Goal: Obtain resource: Obtain resource

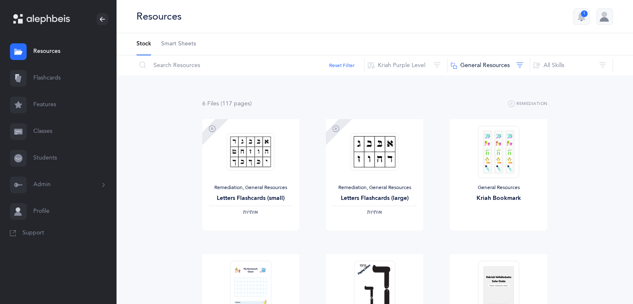
scroll to position [118, 0]
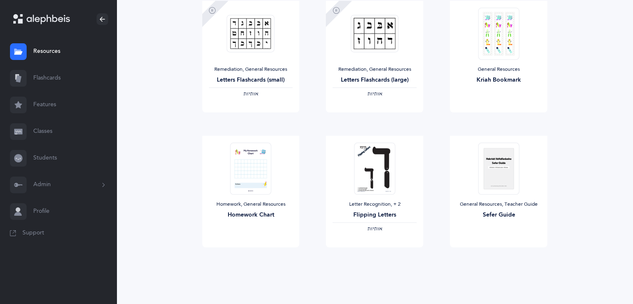
click at [35, 54] on link "Resources" at bounding box center [58, 51] width 117 height 27
click at [502, 254] on span "View" at bounding box center [498, 255] width 13 height 7
click at [483, 253] on link "View" at bounding box center [498, 255] width 97 height 17
click at [50, 46] on link "Resources" at bounding box center [58, 51] width 117 height 27
click at [167, 178] on div "6 File s (117 page s ) Remediation Remediation, General Resources Letters Flash…" at bounding box center [375, 130] width 517 height 347
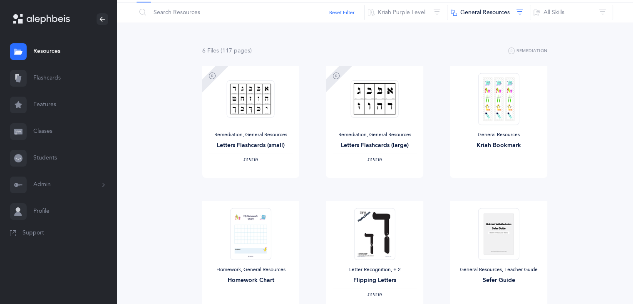
scroll to position [53, 0]
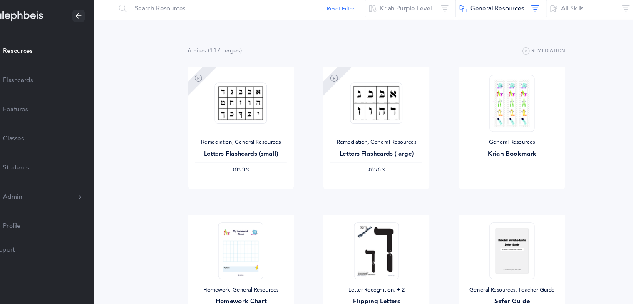
click at [353, 39] on div "6 File s (117 page s ) Remediation Remediation, General Resources Letters Flash…" at bounding box center [375, 195] width 517 height 347
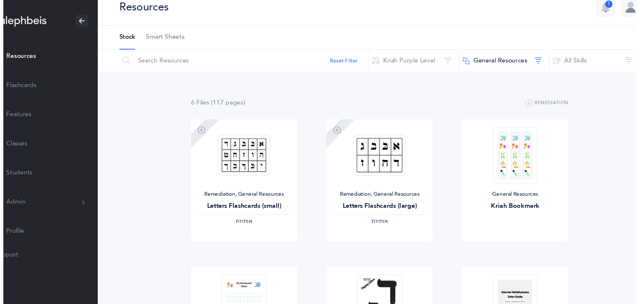
scroll to position [0, 0]
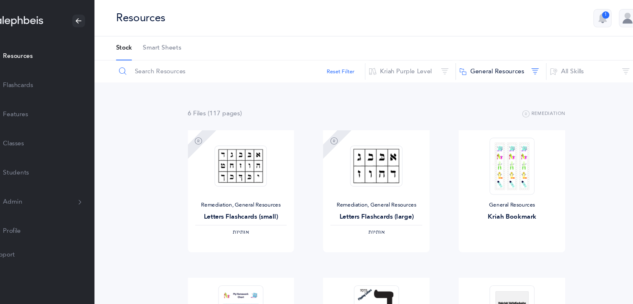
click at [164, 66] on input "text" at bounding box center [250, 65] width 229 height 20
click at [142, 66] on icon at bounding box center [142, 65] width 7 height 7
click at [160, 65] on input "text" at bounding box center [250, 65] width 229 height 20
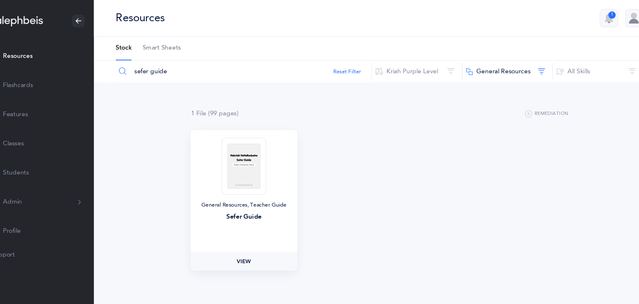
type input "sefer guide"
click at [247, 243] on link "View" at bounding box center [253, 239] width 97 height 17
click at [254, 246] on link "View" at bounding box center [253, 239] width 97 height 17
